Goal: Information Seeking & Learning: Learn about a topic

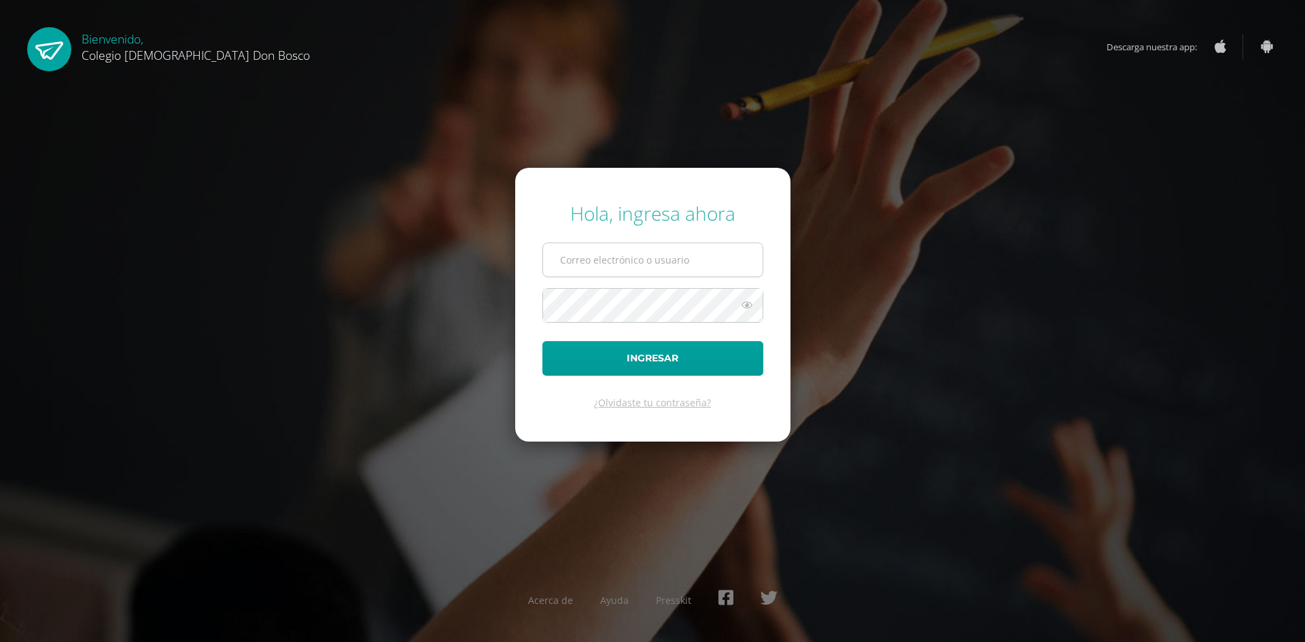
click at [581, 268] on input "text" at bounding box center [652, 259] width 219 height 33
type input "[EMAIL_ADDRESS][DOMAIN_NAME]"
click at [542, 341] on button "Ingresar" at bounding box center [652, 358] width 221 height 35
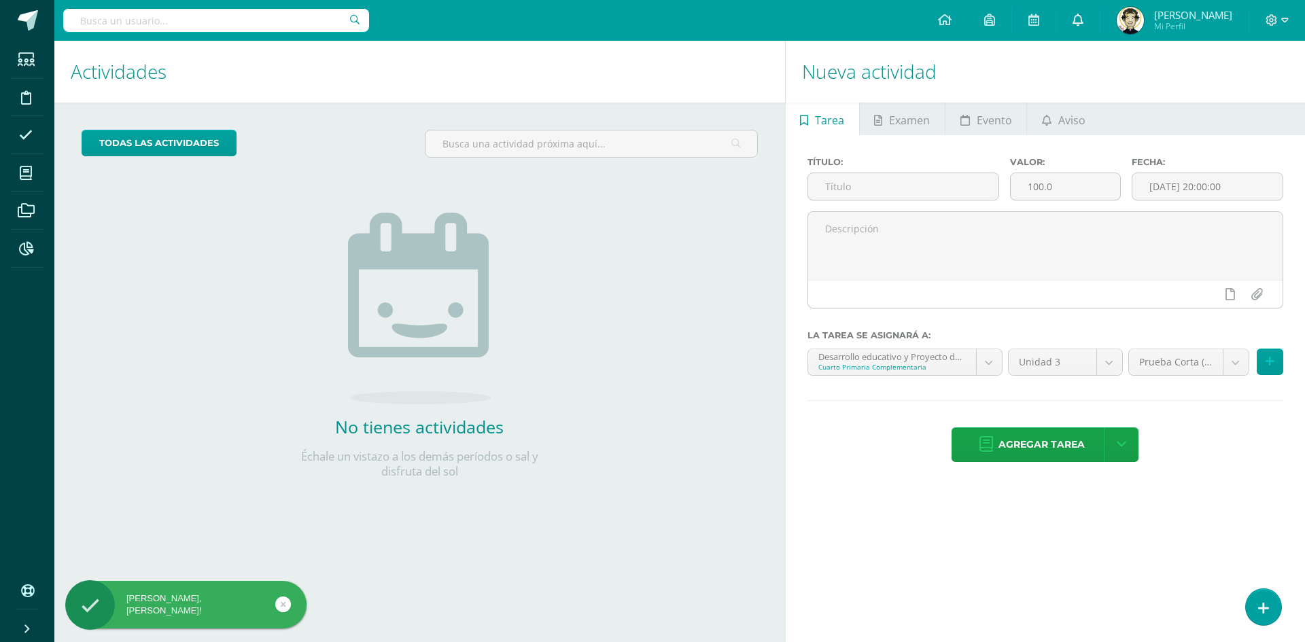
click at [1080, 24] on icon at bounding box center [1077, 20] width 11 height 12
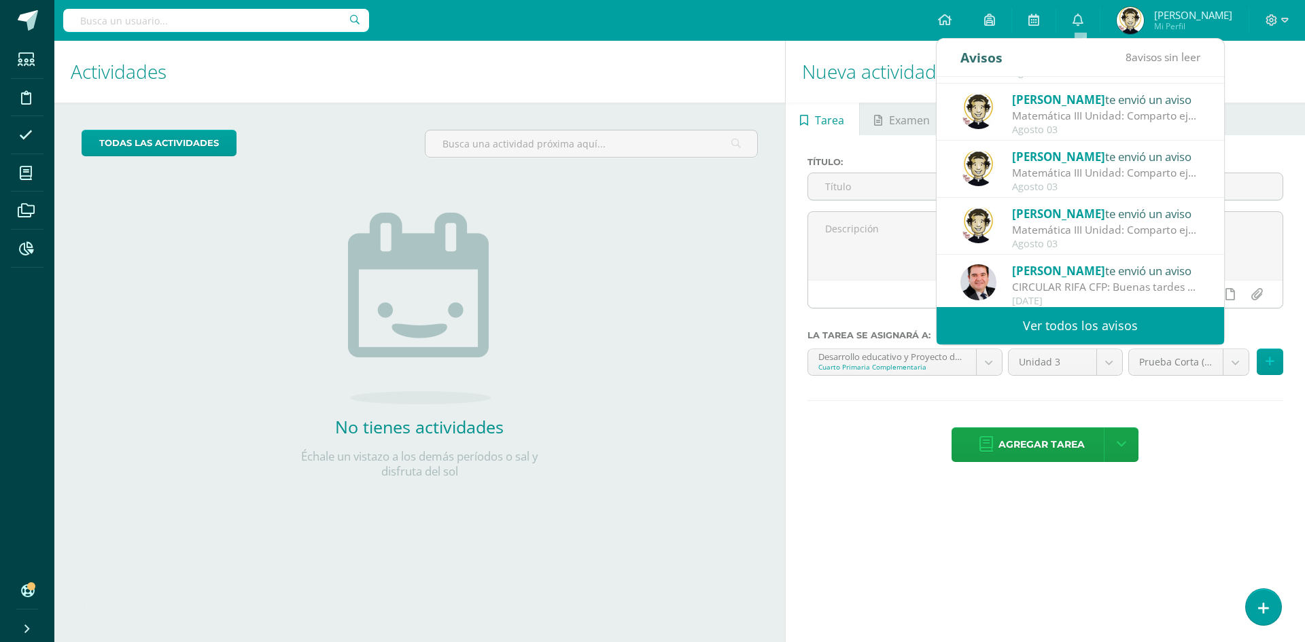
scroll to position [226, 0]
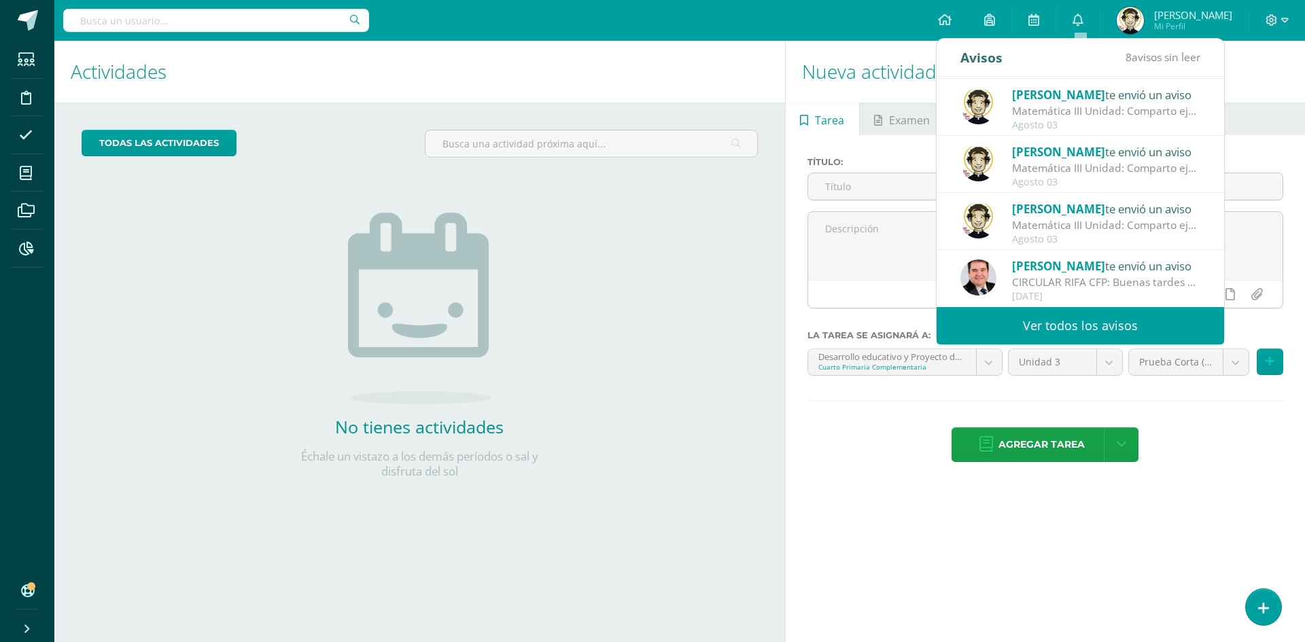
click at [1137, 276] on div "CIRCULAR RIFA CFP: Buenas tardes estimados Padres y Madres de familia Un gusto …" at bounding box center [1106, 283] width 189 height 16
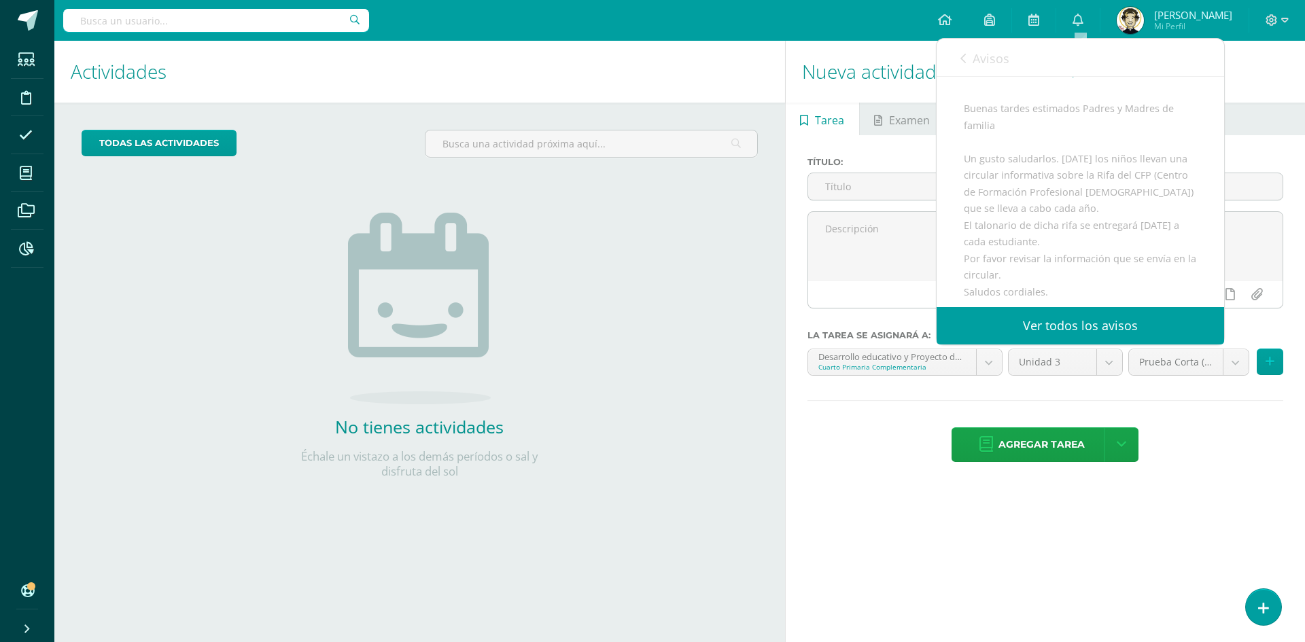
scroll to position [0, 0]
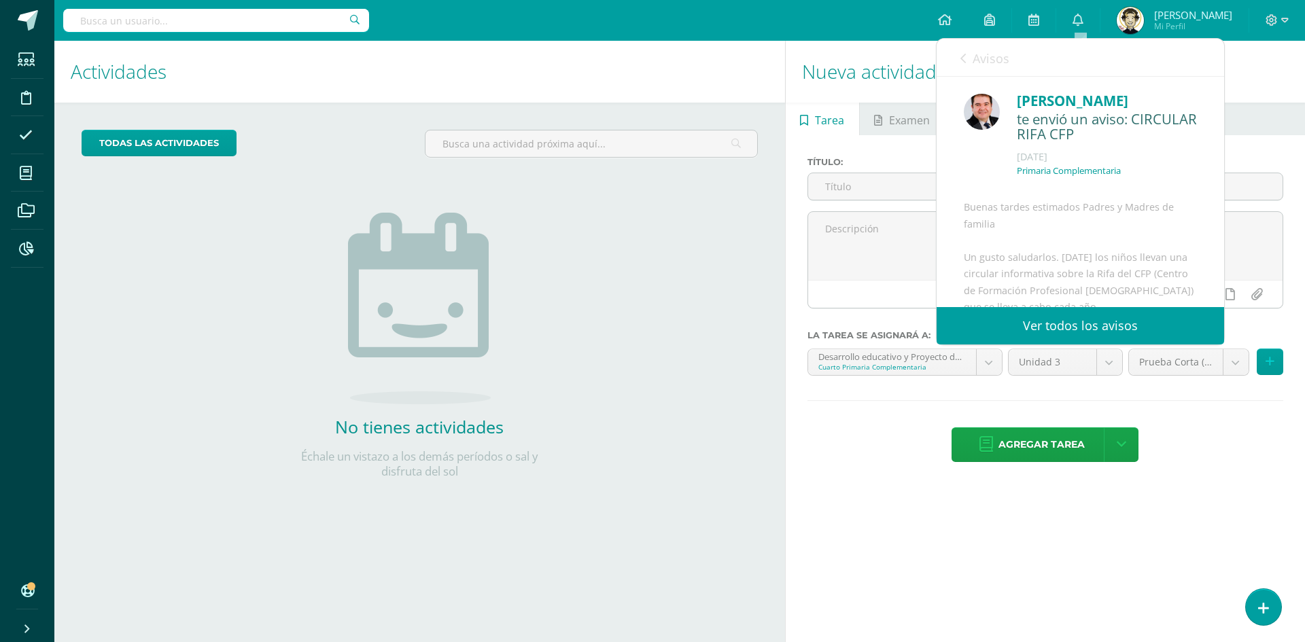
click at [1063, 162] on div "[DATE]" at bounding box center [1106, 157] width 180 height 14
click at [1057, 135] on div "te envió un aviso: CIRCULAR RIFA CFP" at bounding box center [1106, 127] width 180 height 32
click at [1003, 87] on div "Carlos Del te envió un aviso: CIRCULAR RIFA CFP Julio 31 Primaria Complementari…" at bounding box center [1079, 295] width 287 height 436
click at [968, 56] on link "Avisos" at bounding box center [984, 58] width 49 height 39
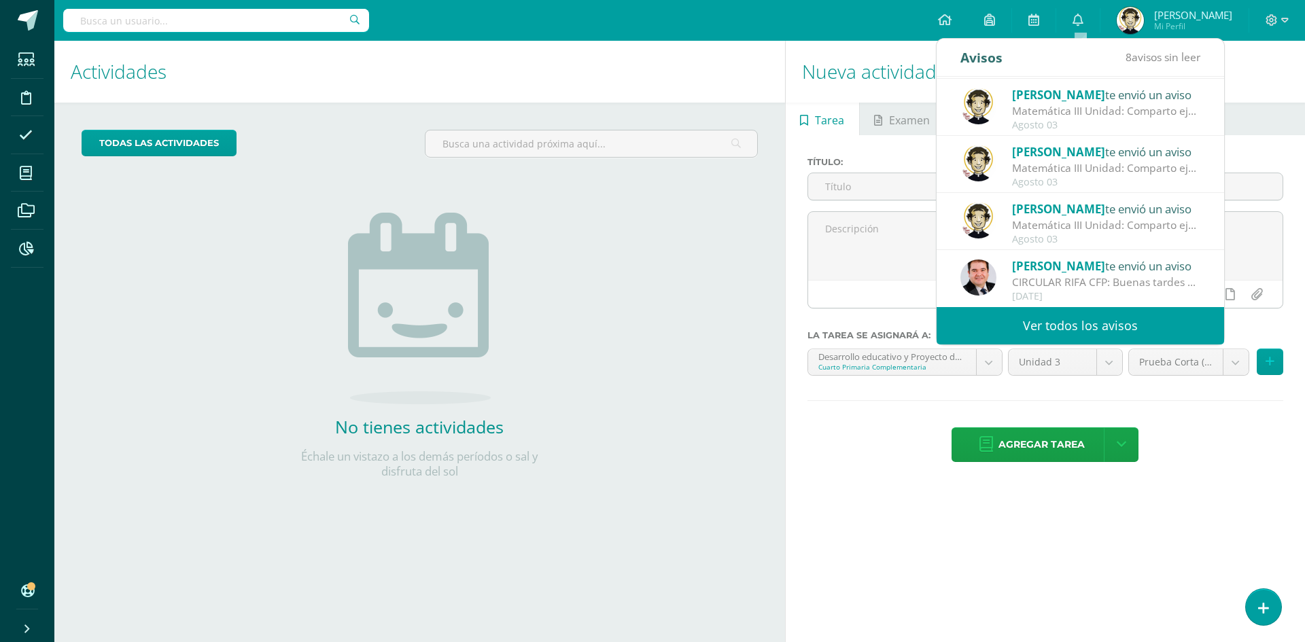
click at [1082, 277] on div "CIRCULAR RIFA CFP: Buenas tardes estimados Padres y Madres de familia Un gusto …" at bounding box center [1106, 283] width 189 height 16
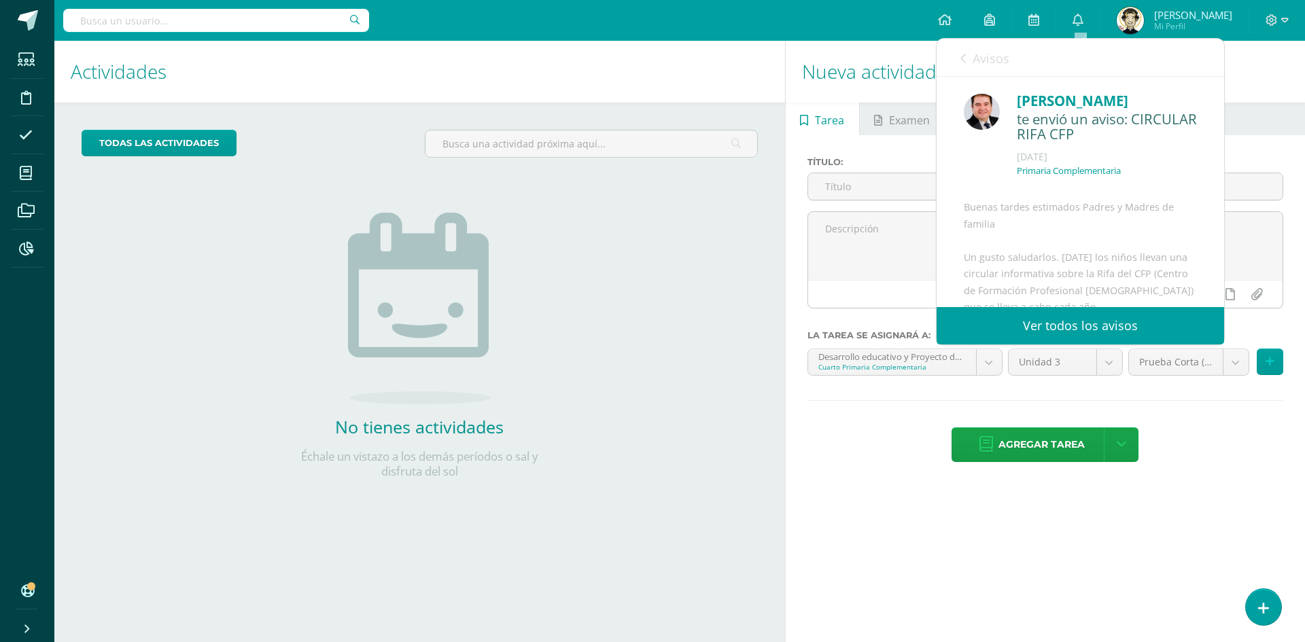
click at [1069, 323] on link "Ver todos los avisos" at bounding box center [1079, 325] width 287 height 37
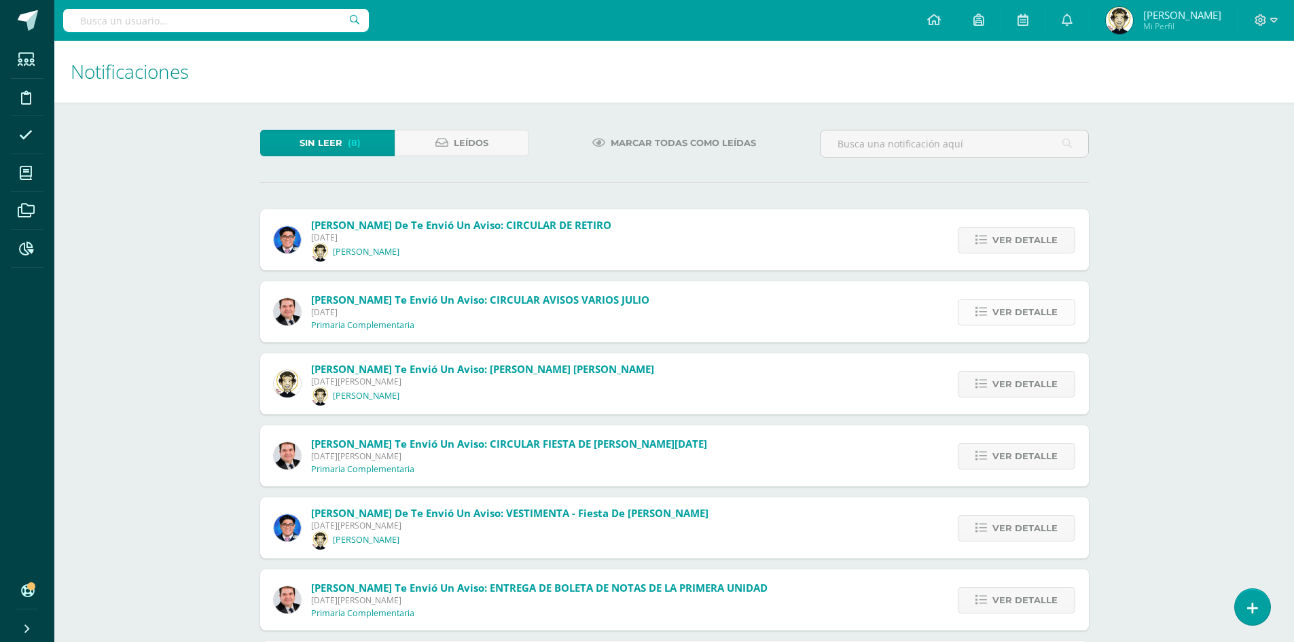
click at [996, 315] on span "Ver detalle" at bounding box center [1025, 312] width 65 height 25
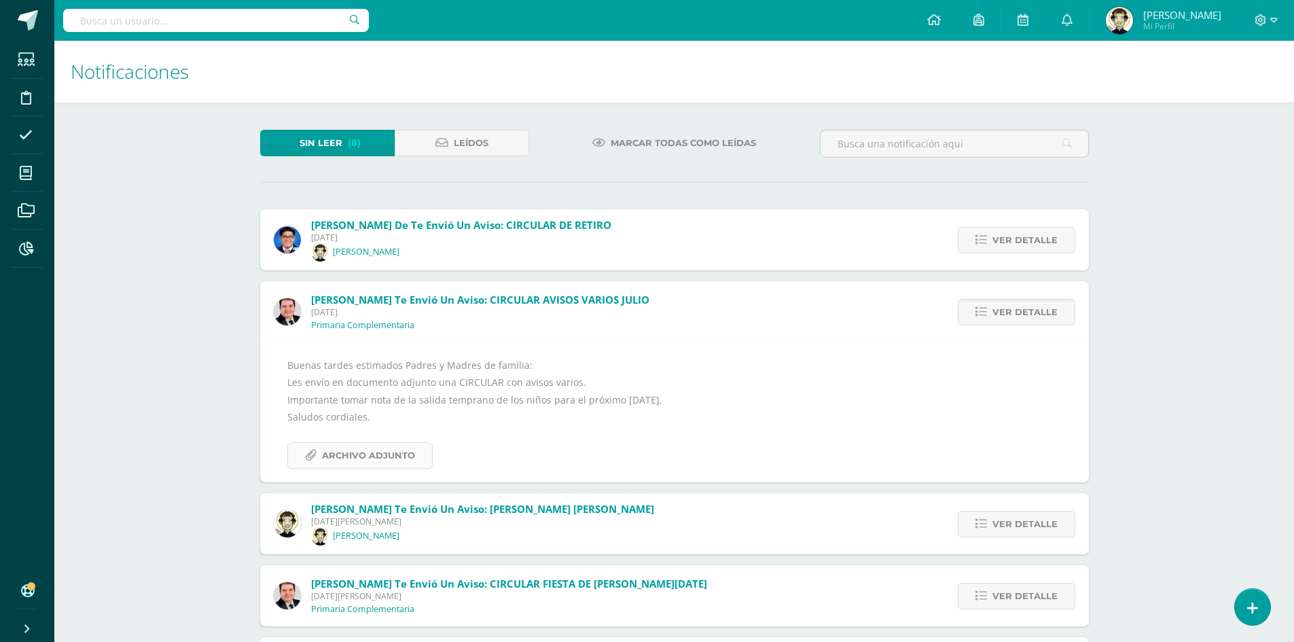
click at [340, 447] on span "Archivo Adjunto" at bounding box center [368, 455] width 93 height 25
click at [381, 455] on span "Archivo Adjunto" at bounding box center [368, 455] width 93 height 25
click at [1056, 316] on span "Ver detalle" at bounding box center [1025, 312] width 65 height 25
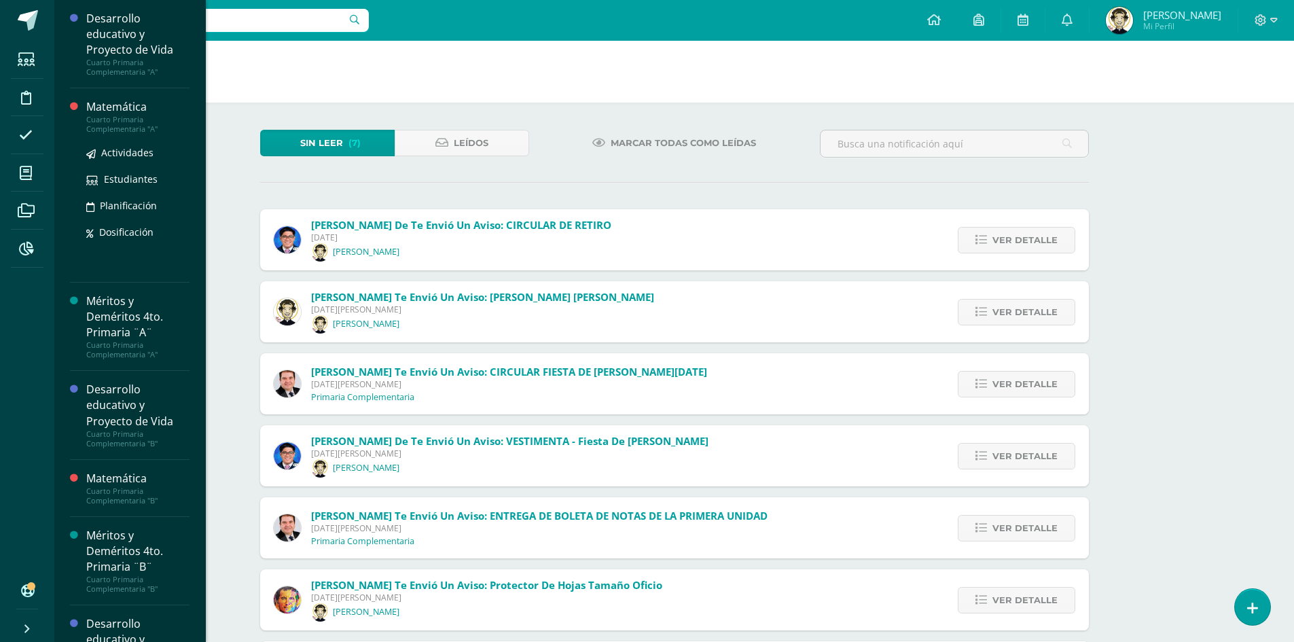
click at [111, 121] on div "Cuarto Primaria Complementaria "A"" at bounding box center [137, 124] width 103 height 19
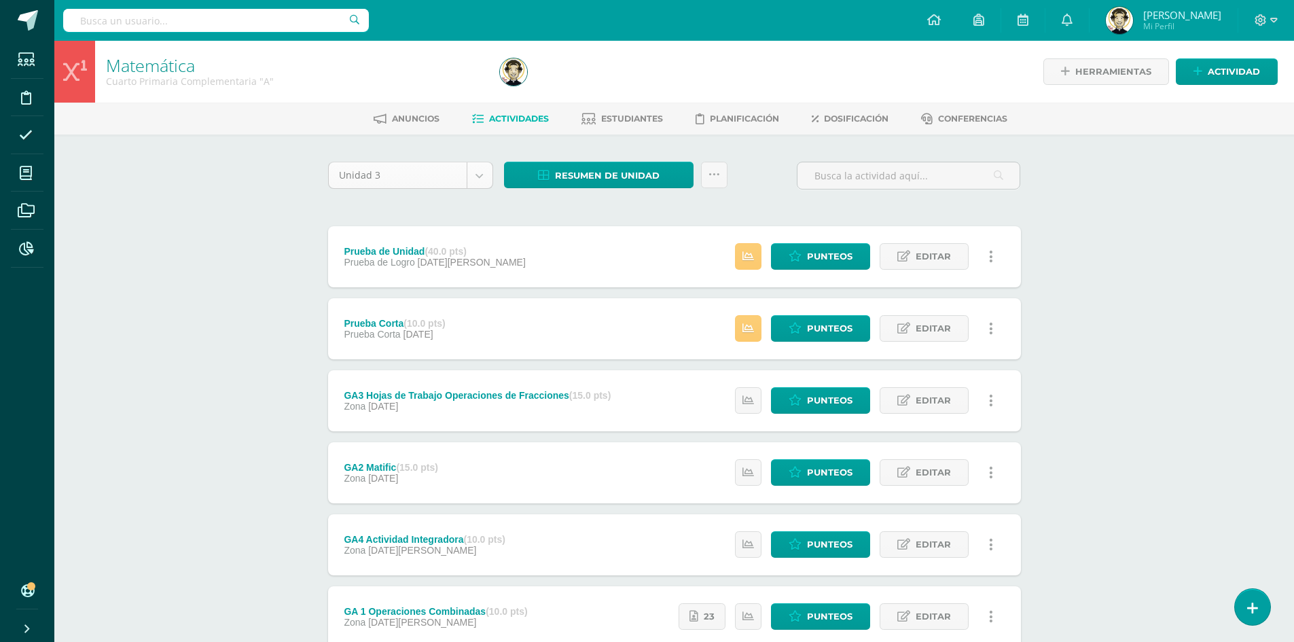
click at [472, 173] on body "Estudiantes Disciplina Asistencia Mis cursos Archivos Reportes Soporte Centro d…" at bounding box center [647, 369] width 1294 height 738
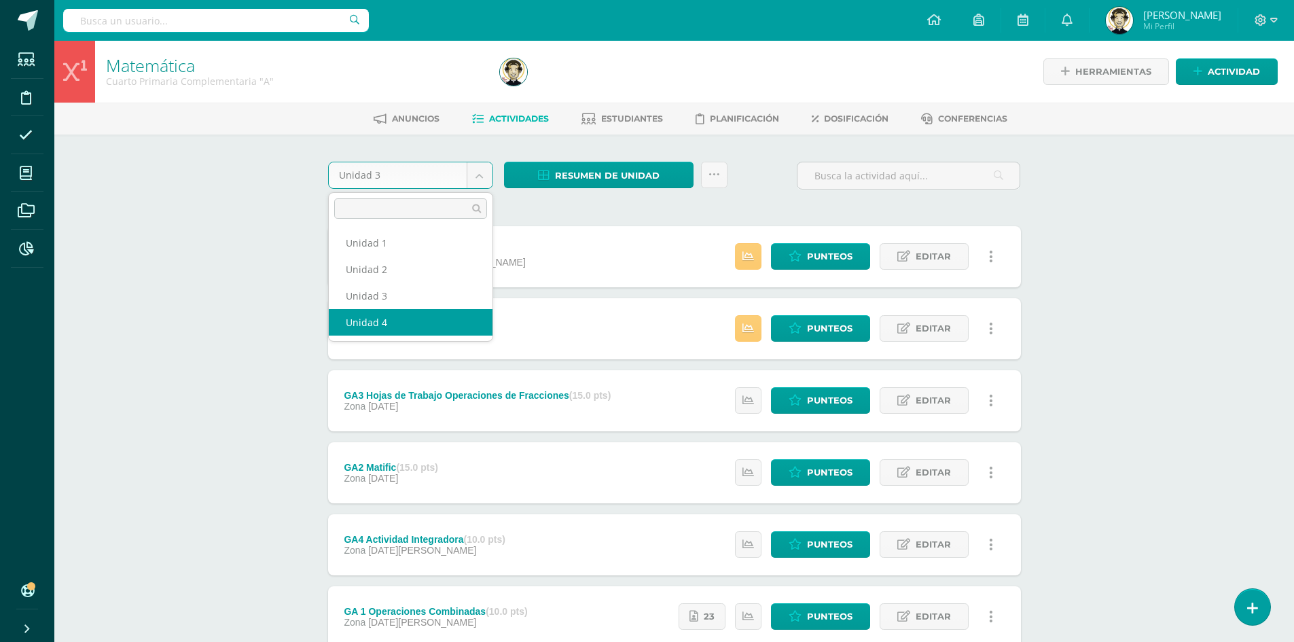
select select "Unidad 4"
